Goal: Find specific page/section: Find specific page/section

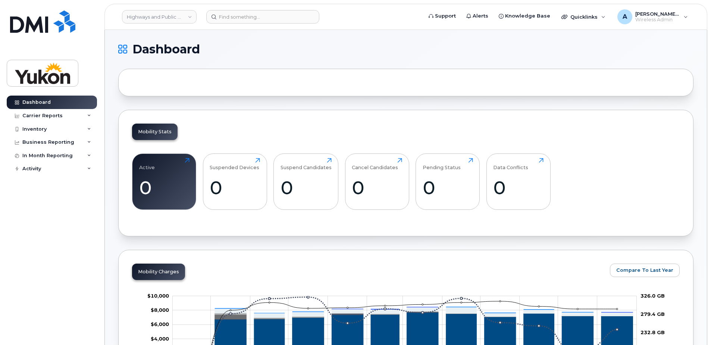
click at [215, 85] on div at bounding box center [405, 83] width 575 height 28
click at [54, 105] on link "Dashboard" at bounding box center [52, 102] width 90 height 13
click at [246, 19] on input at bounding box center [262, 16] width 113 height 13
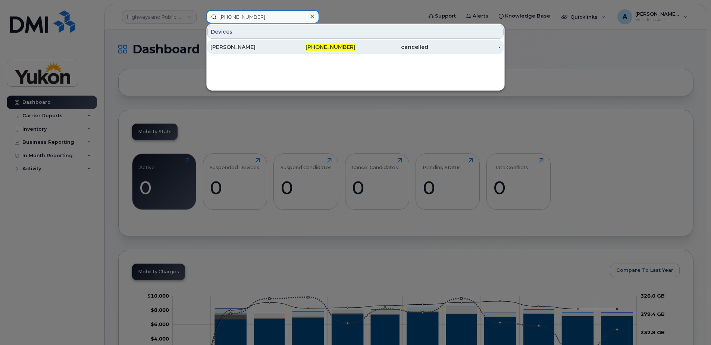
type input "[PHONE_NUMBER]"
click at [261, 46] on div "[PERSON_NAME]" at bounding box center [246, 46] width 73 height 7
